Goal: Information Seeking & Learning: Learn about a topic

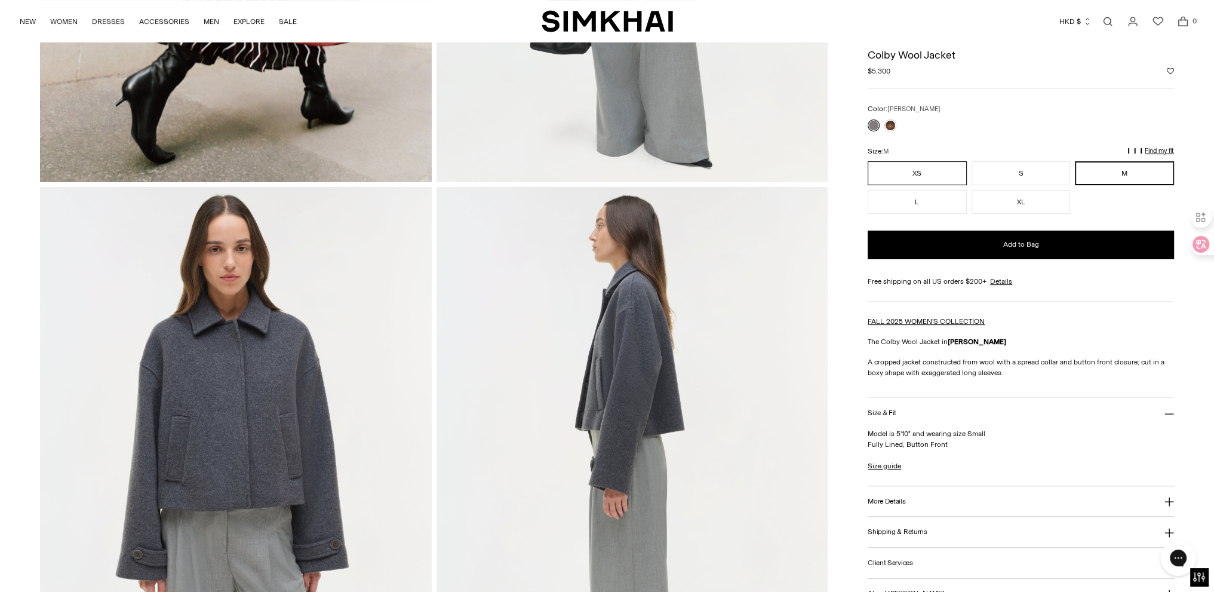
scroll to position [239, 0]
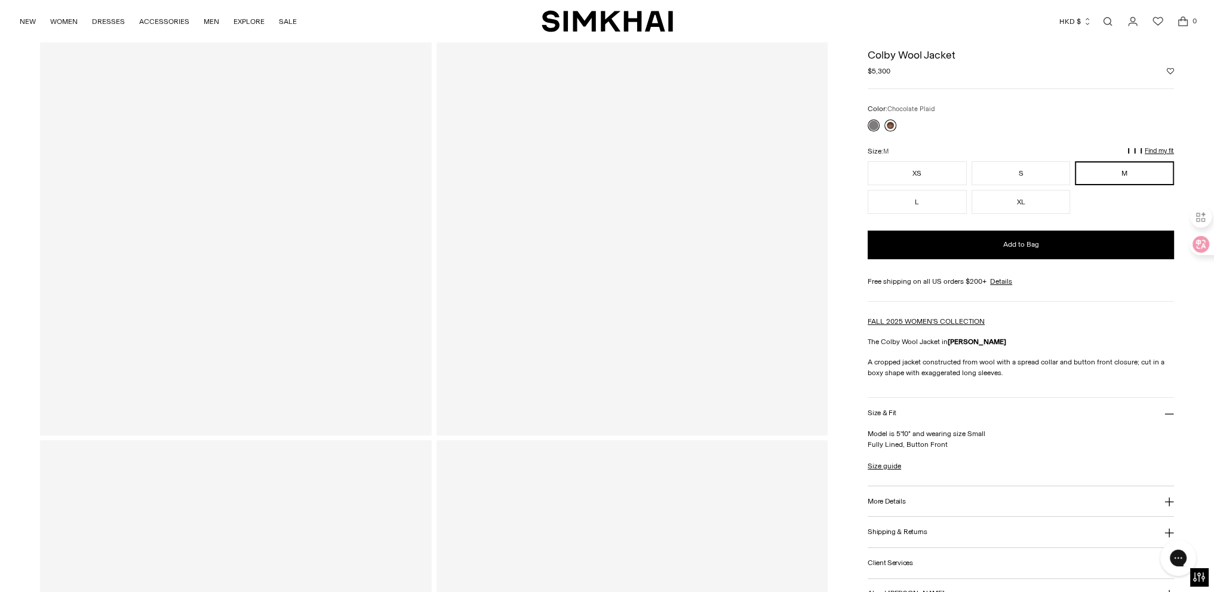
click at [888, 121] on link at bounding box center [890, 125] width 12 height 12
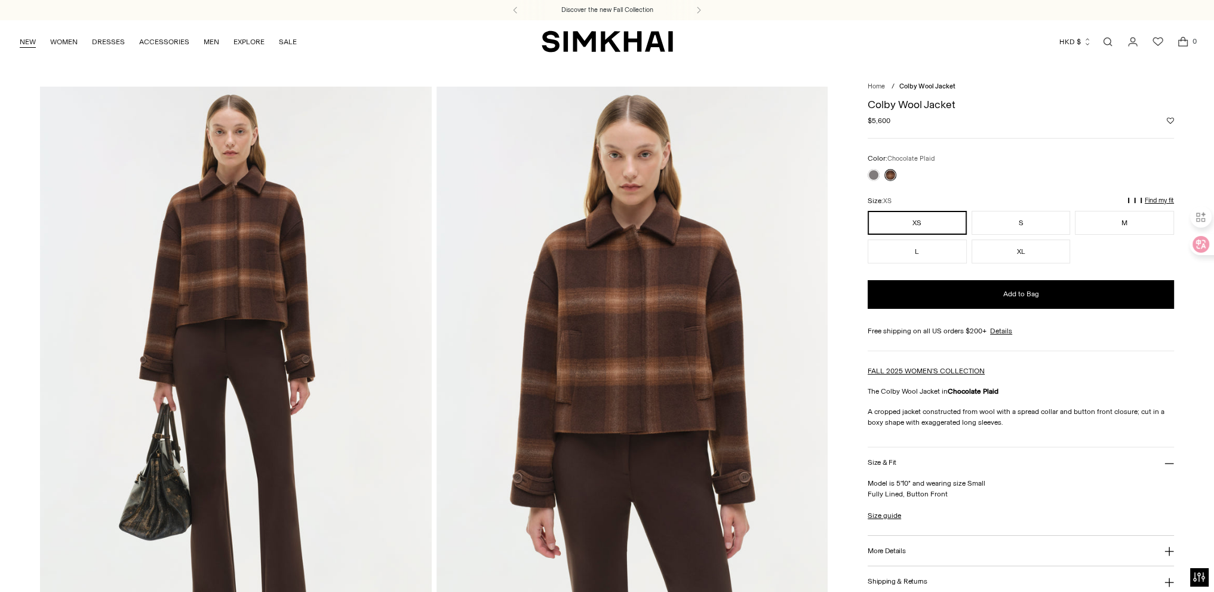
click at [21, 39] on link "NEW" at bounding box center [28, 42] width 16 height 26
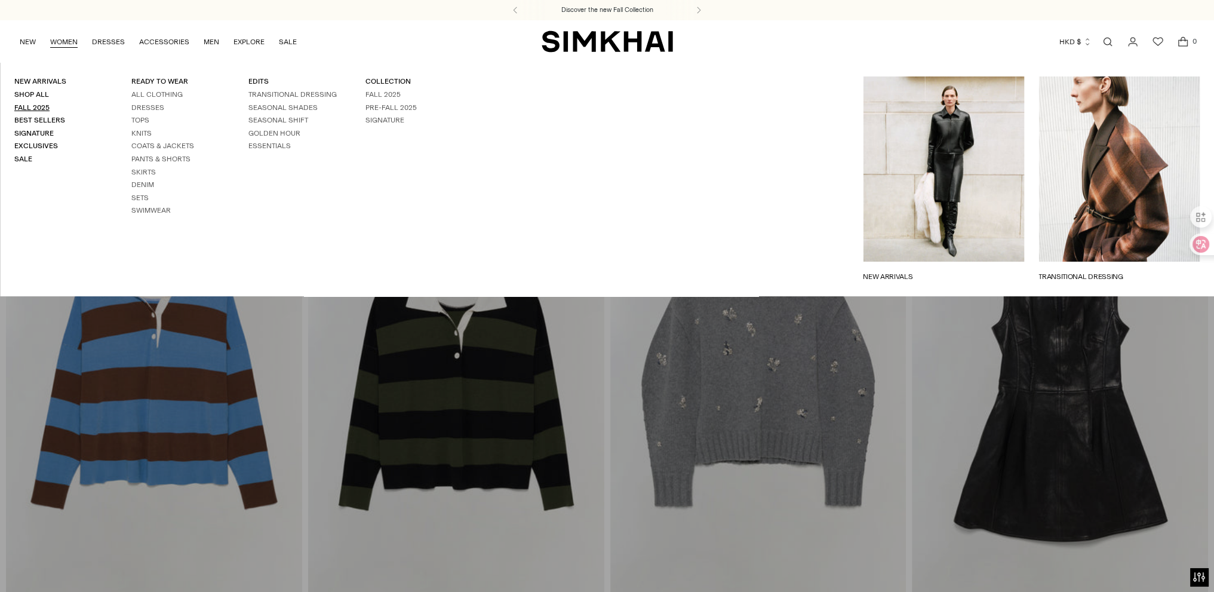
click at [33, 105] on link "Fall 2025" at bounding box center [31, 107] width 35 height 8
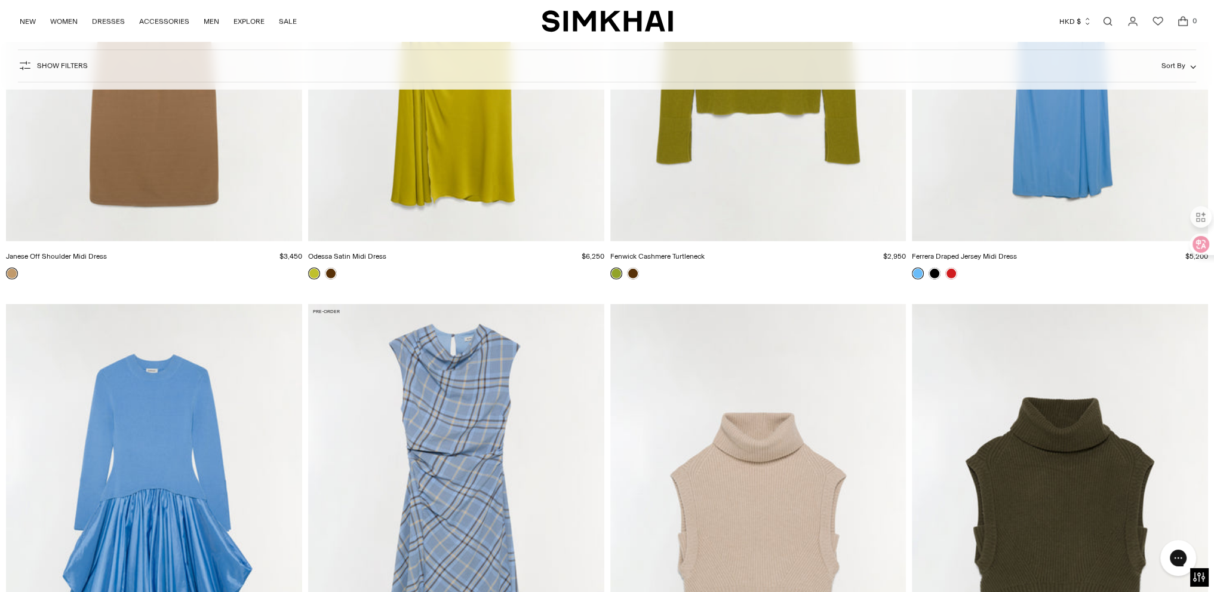
scroll to position [11166, 0]
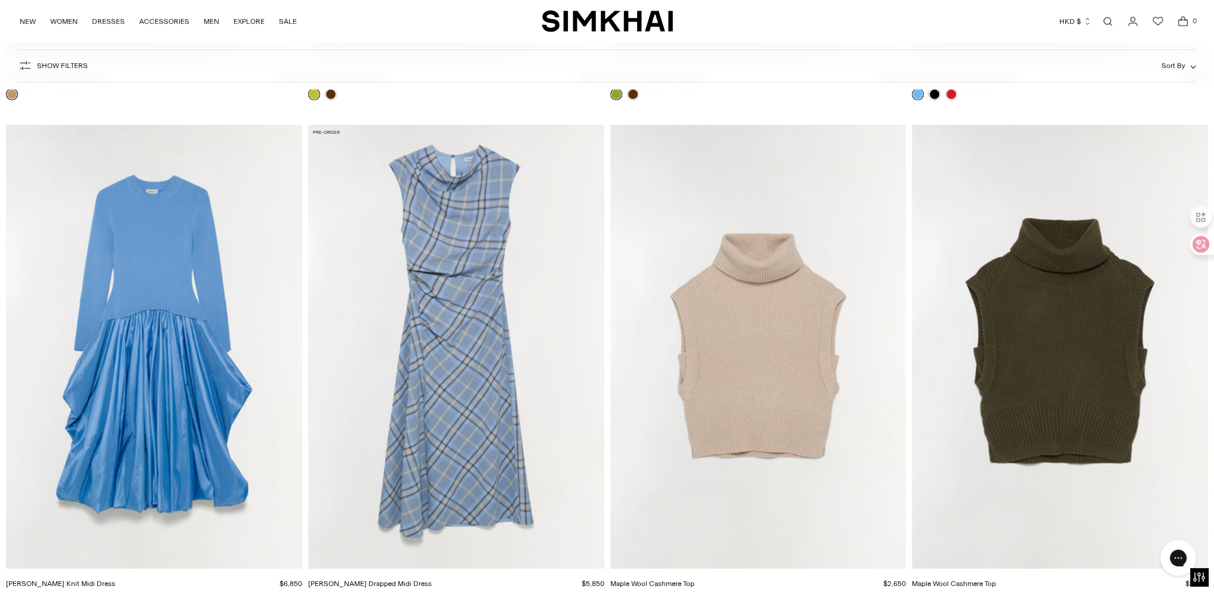
click at [0, 0] on img "Maple Wool Cashmere Top" at bounding box center [0, 0] width 0 height 0
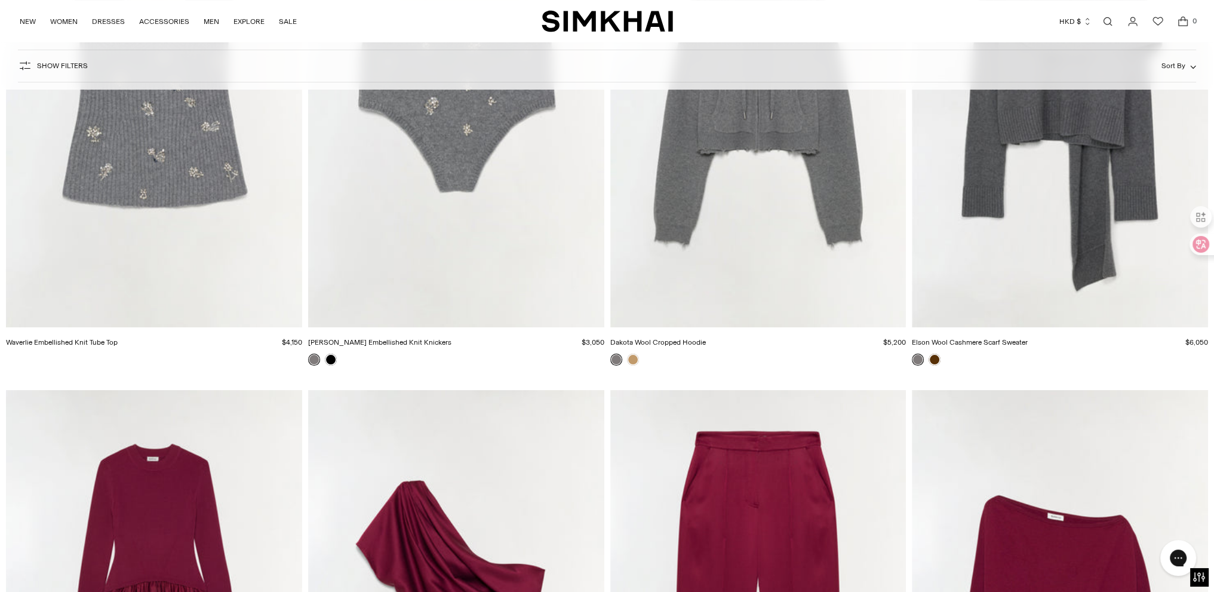
scroll to position [6449, 0]
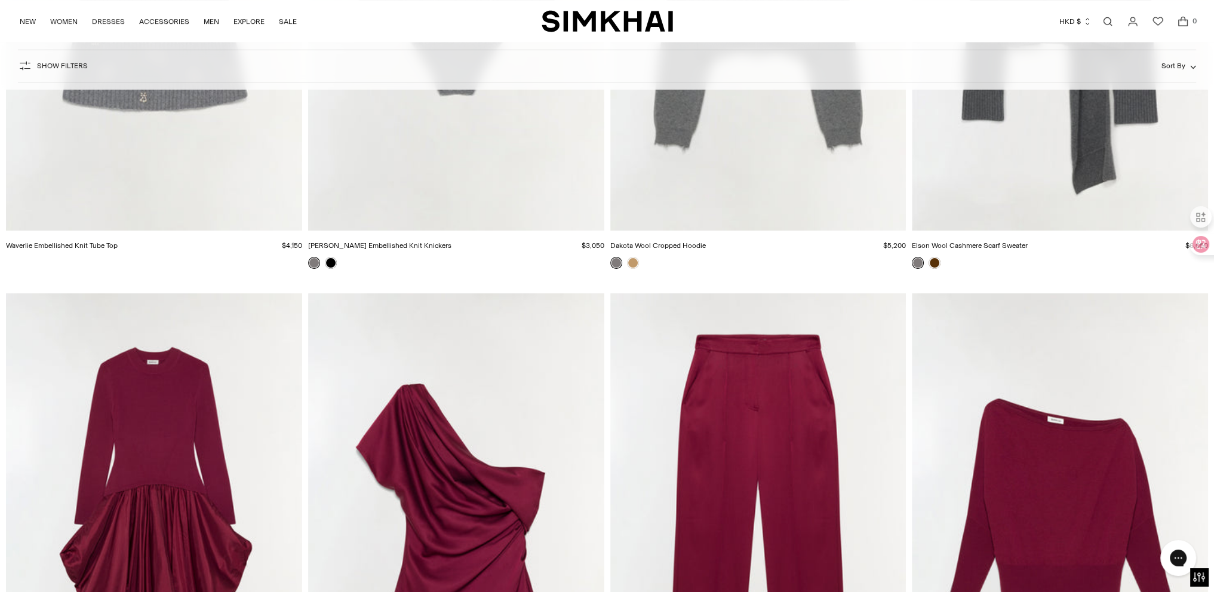
click at [845, 275] on div at bounding box center [758, 268] width 296 height 22
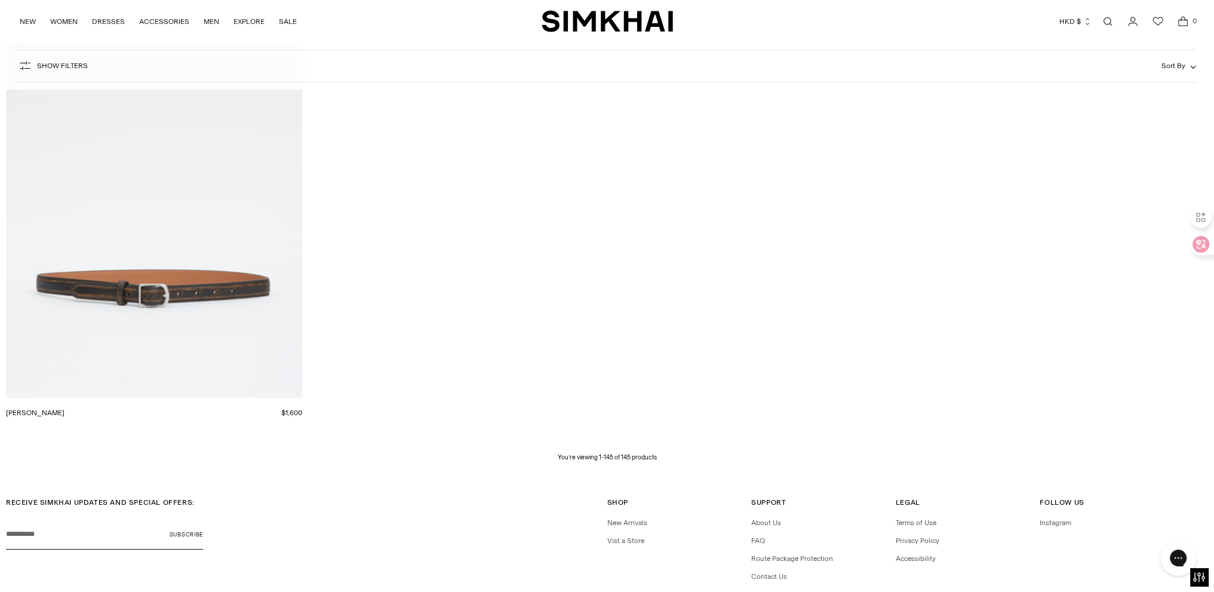
scroll to position [18521, 0]
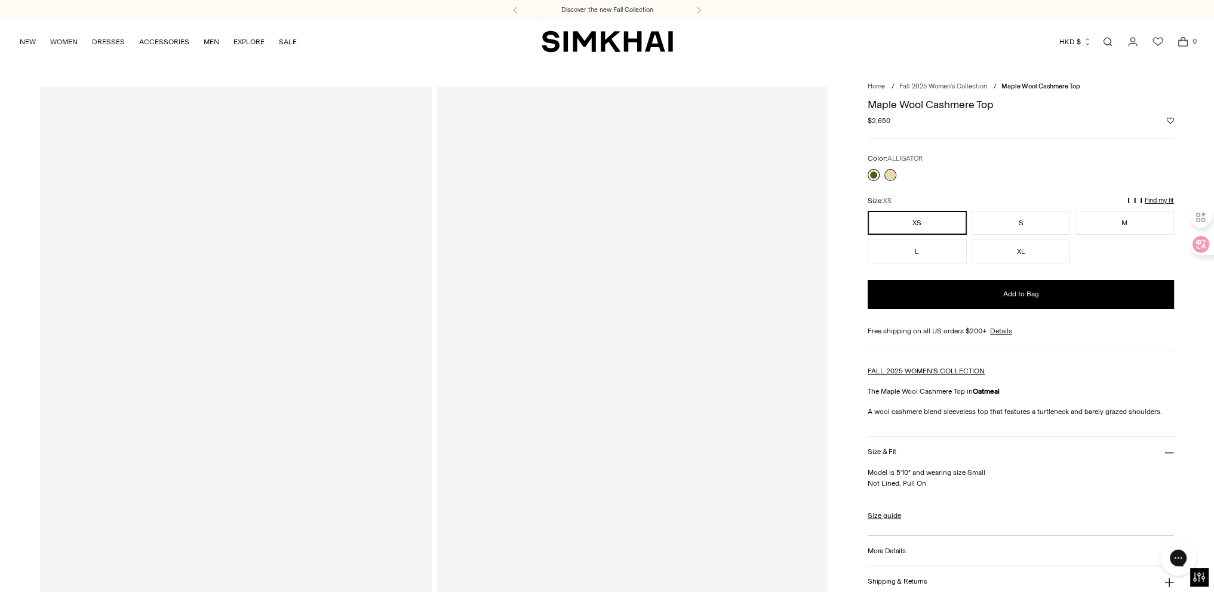
click at [874, 176] on link at bounding box center [874, 175] width 12 height 12
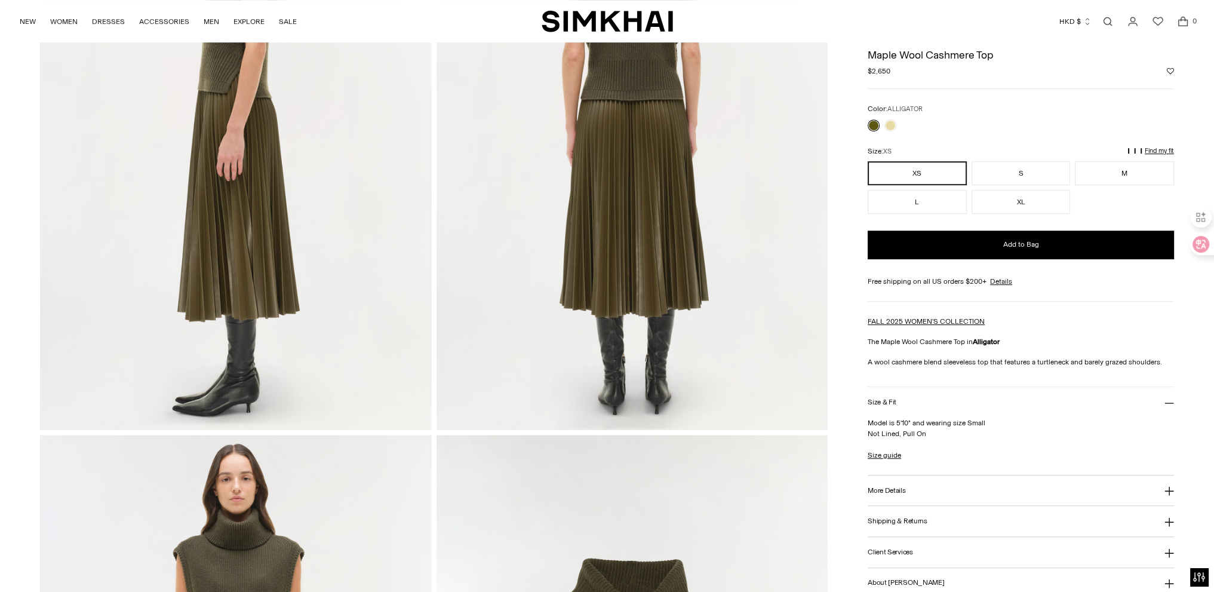
scroll to position [537, 0]
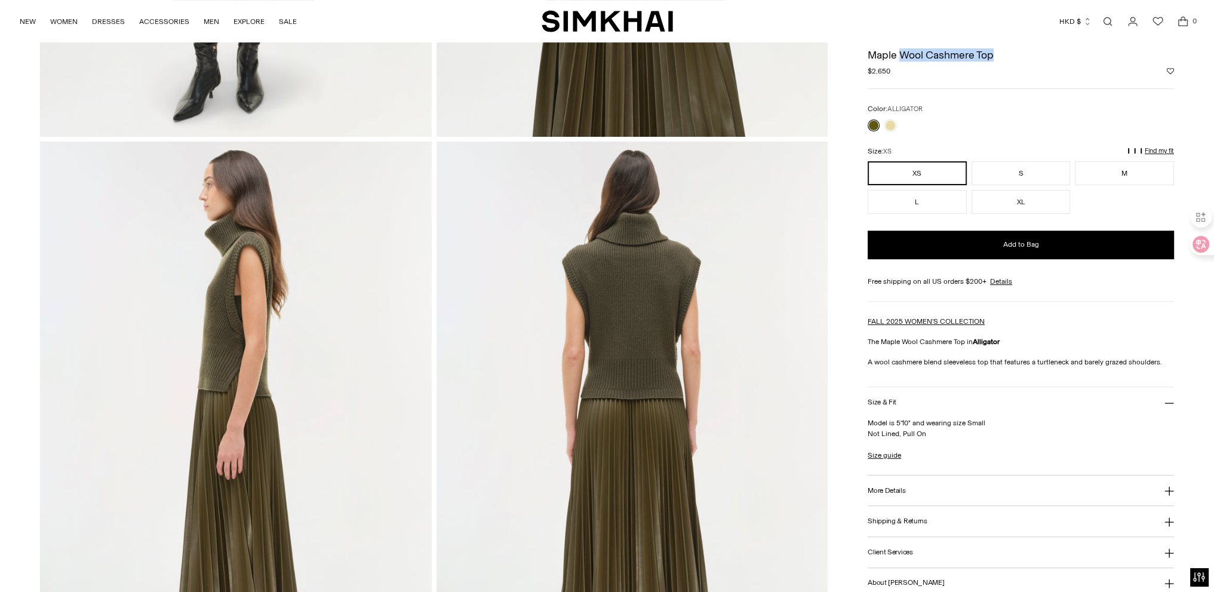
drag, startPoint x: 1013, startPoint y: 60, endPoint x: 903, endPoint y: 57, distance: 110.5
click at [903, 57] on div "Maple Wool Cashmere Top Regular price $2,650 Unit price / per" at bounding box center [1021, 63] width 306 height 27
copy h1 "Wool Cashmere Top"
